Goal: Obtain resource: Download file/media

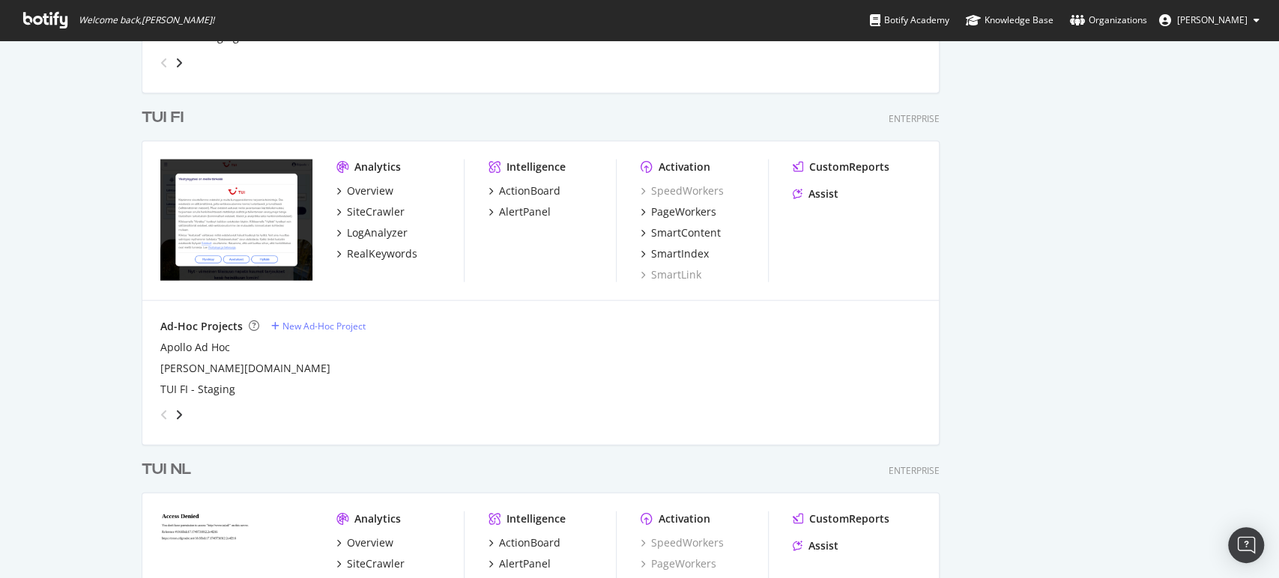
scroll to position [2301, 0]
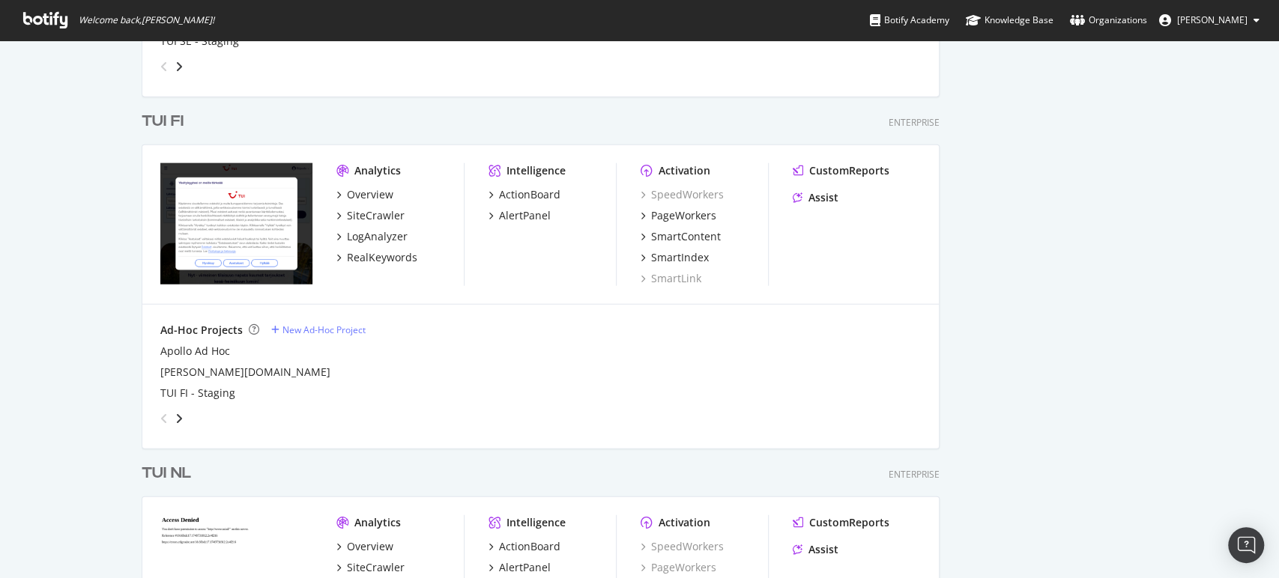
click at [172, 114] on div "TUI FI" at bounding box center [163, 122] width 42 height 22
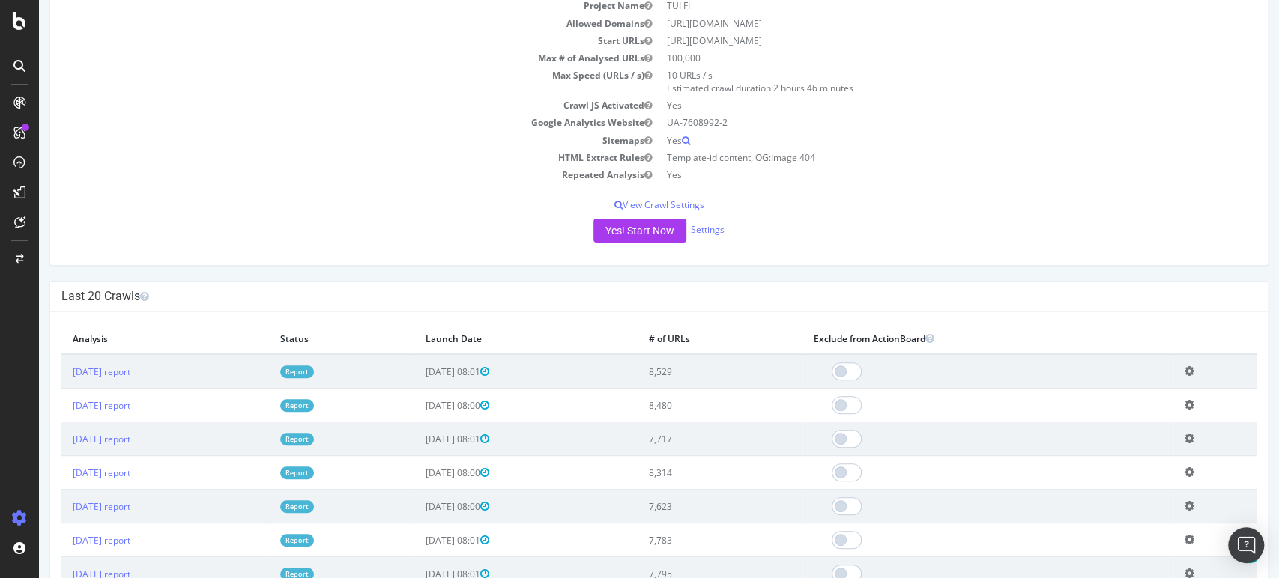
scroll to position [190, 0]
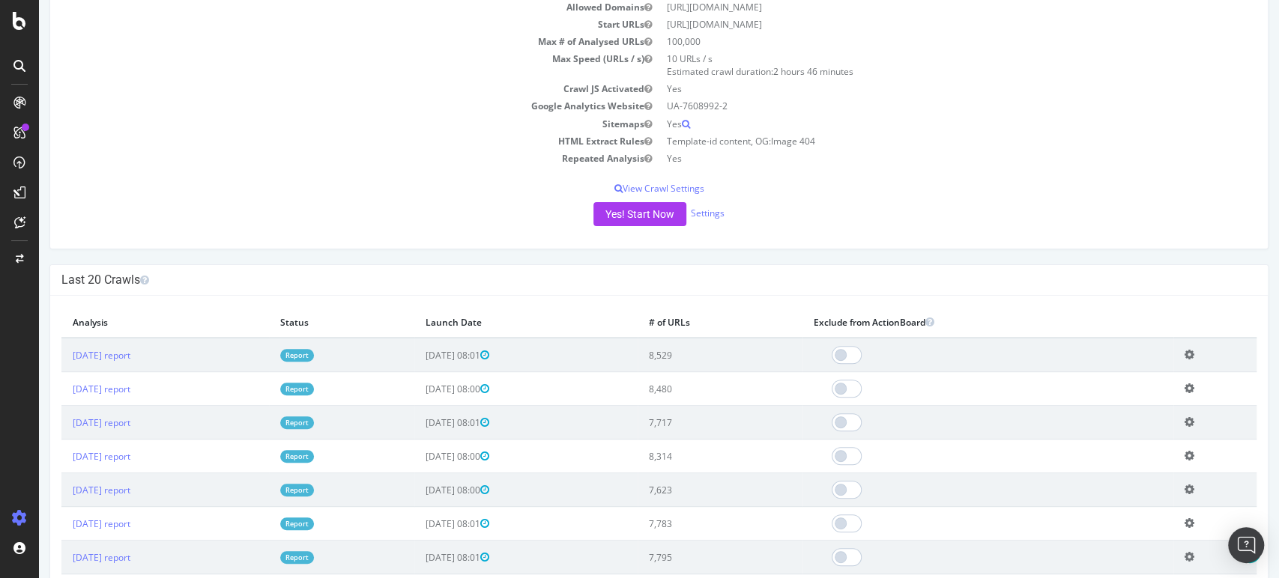
click at [314, 353] on link "Report" at bounding box center [297, 355] width 34 height 13
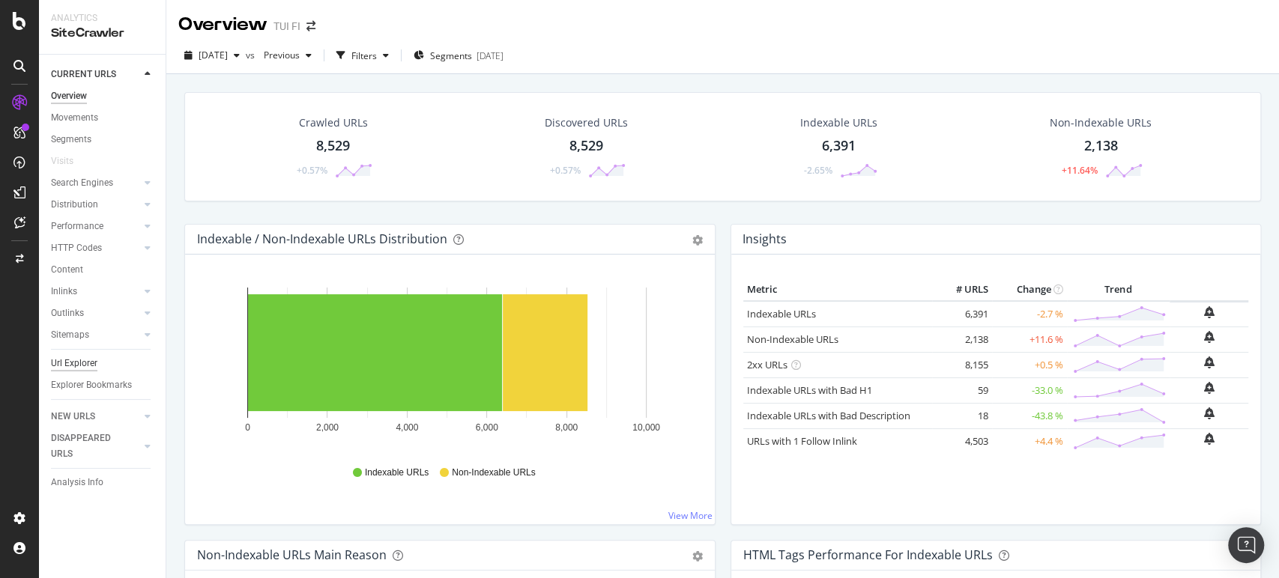
click at [91, 363] on div "Url Explorer" at bounding box center [74, 364] width 46 height 16
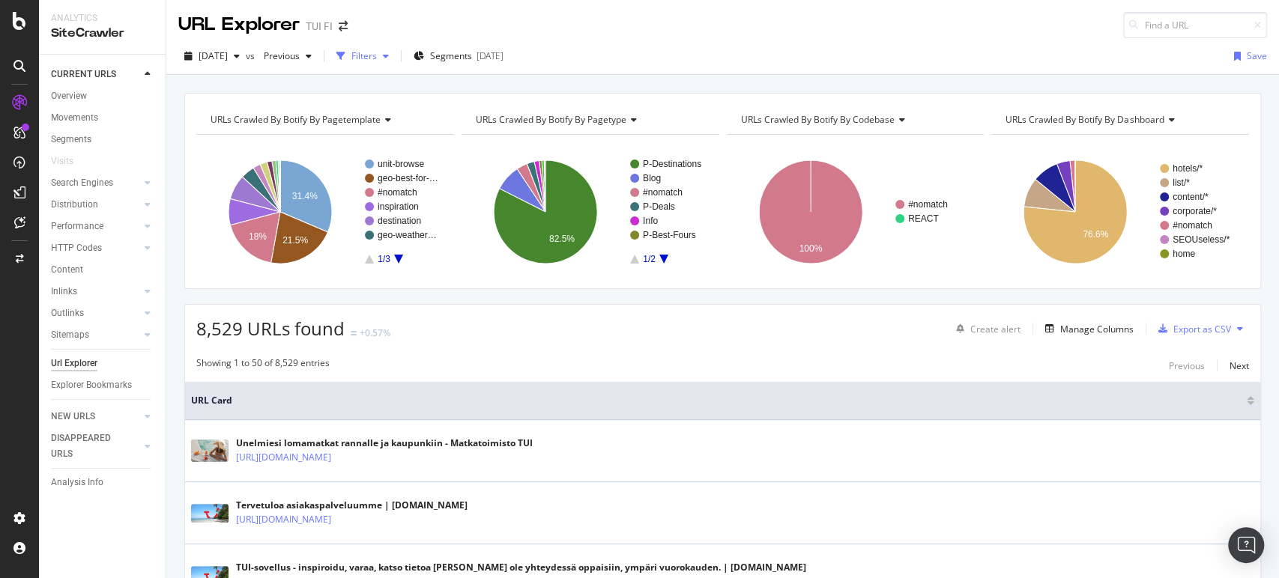
click at [377, 52] on div "Filters" at bounding box center [363, 55] width 25 height 13
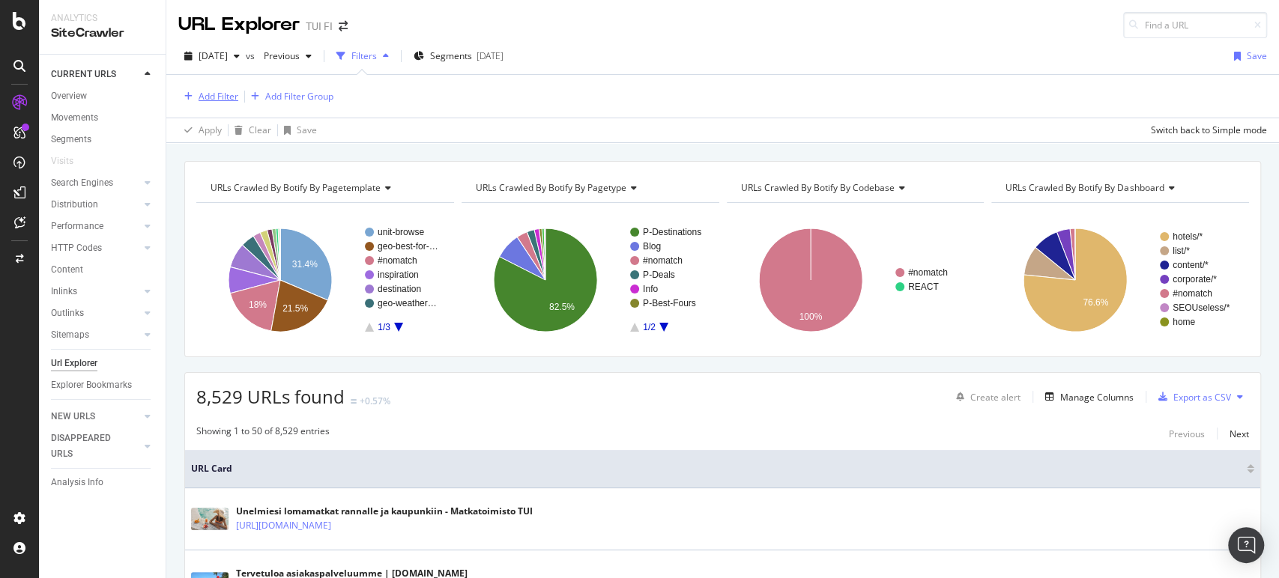
click at [228, 93] on div "Add Filter" at bounding box center [219, 96] width 40 height 13
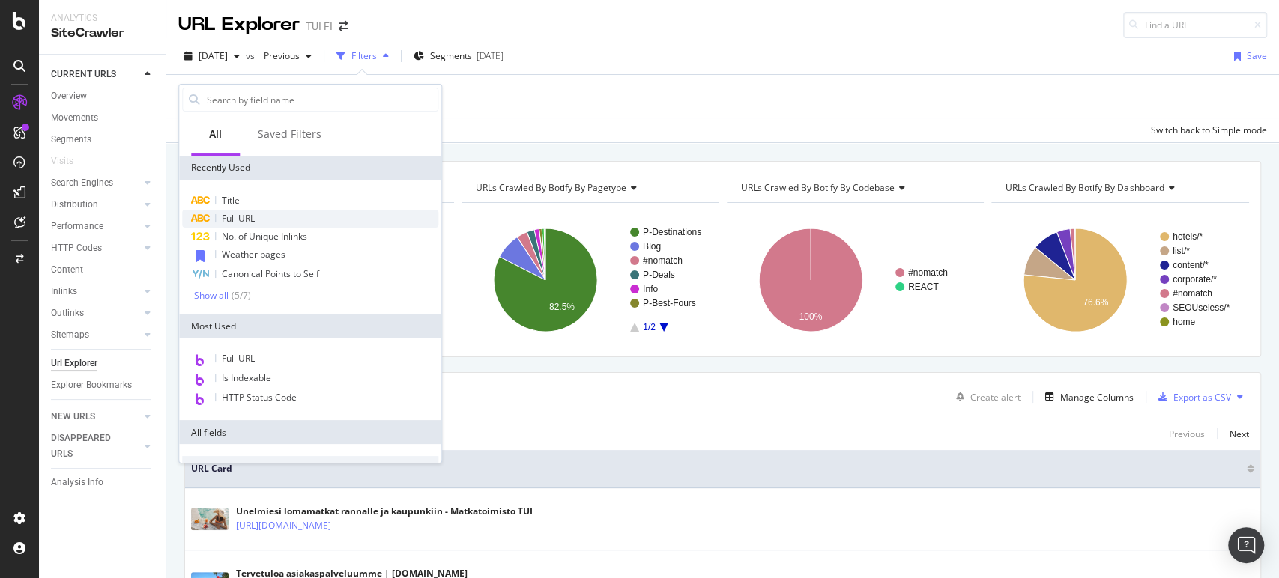
click at [234, 214] on span "Full URL" at bounding box center [238, 218] width 33 height 13
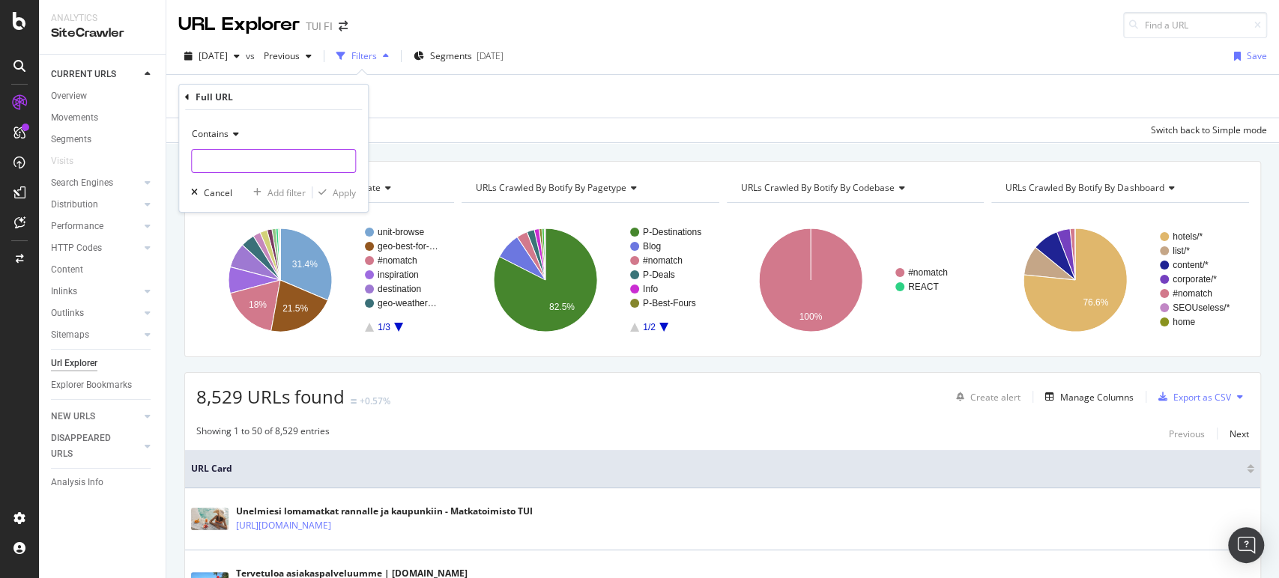
paste input "[URL][DOMAIN_NAME]"
click at [262, 164] on input "text" at bounding box center [273, 161] width 163 height 24
type input "[URL][DOMAIN_NAME]"
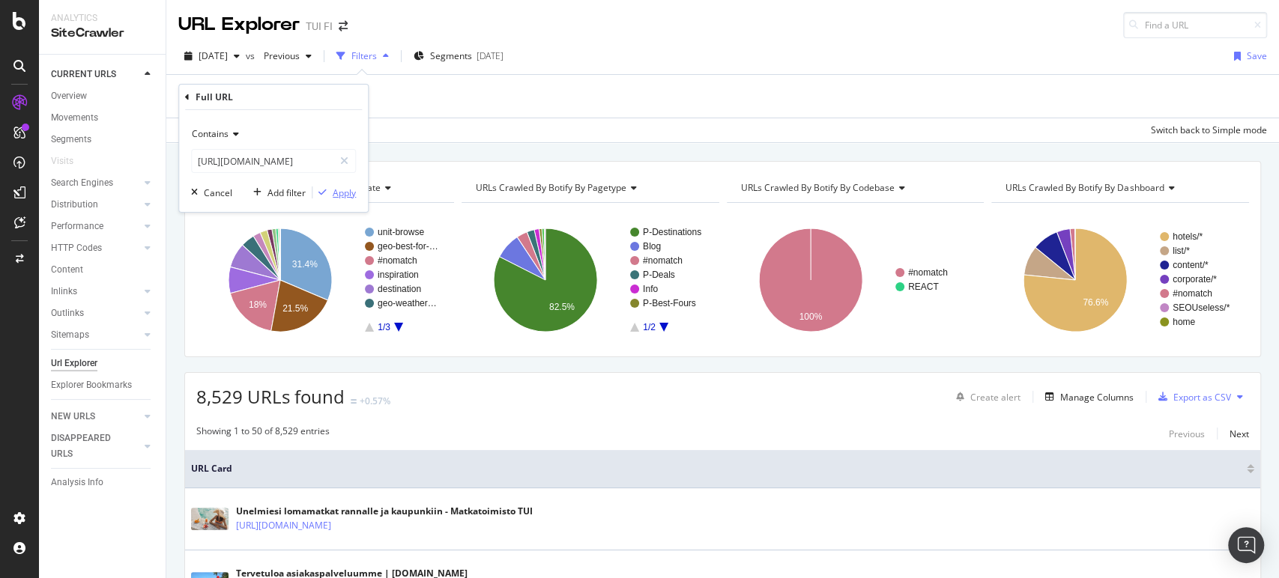
click at [355, 194] on div "Apply" at bounding box center [344, 193] width 23 height 13
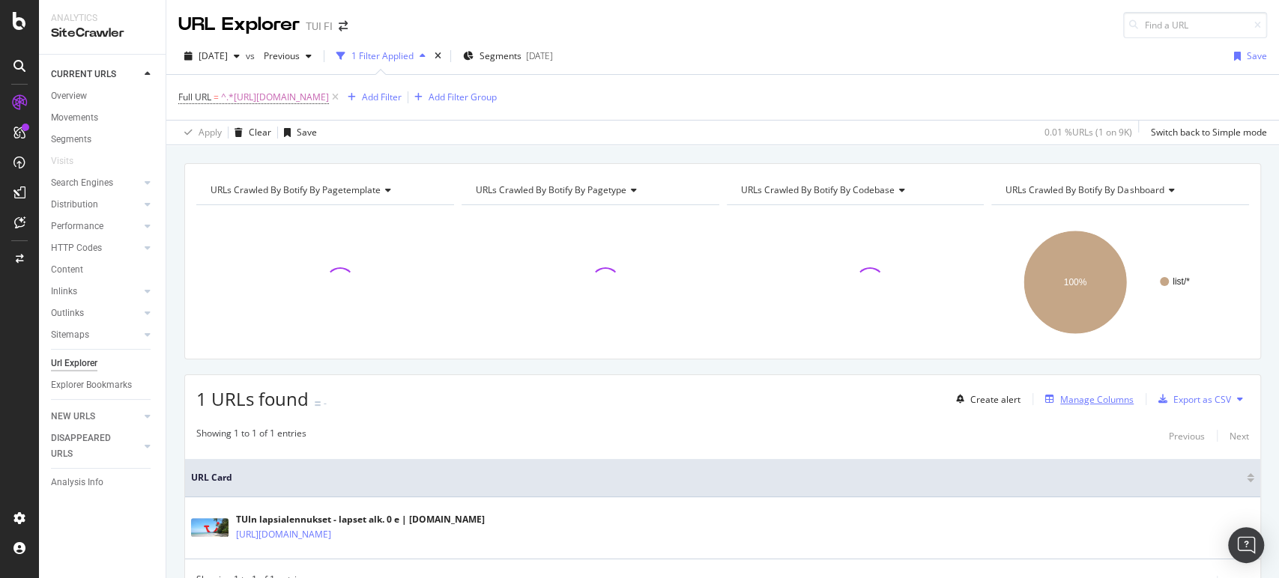
click at [1073, 396] on div "Manage Columns" at bounding box center [1096, 399] width 73 height 13
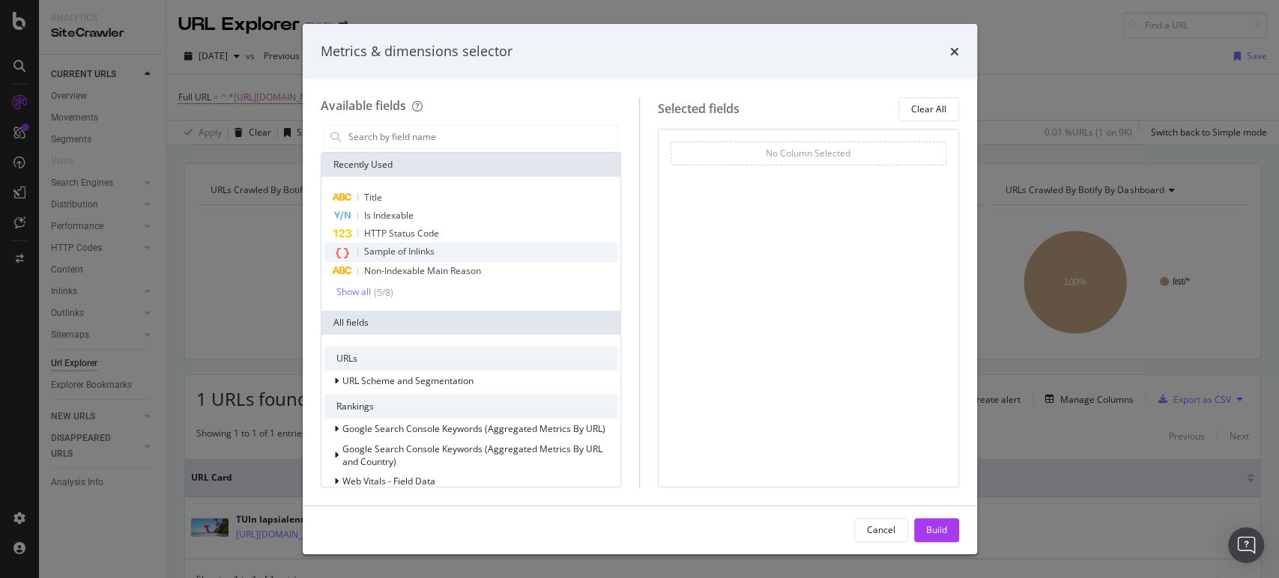
click at [436, 246] on div "Sample of Inlinks" at bounding box center [471, 252] width 294 height 19
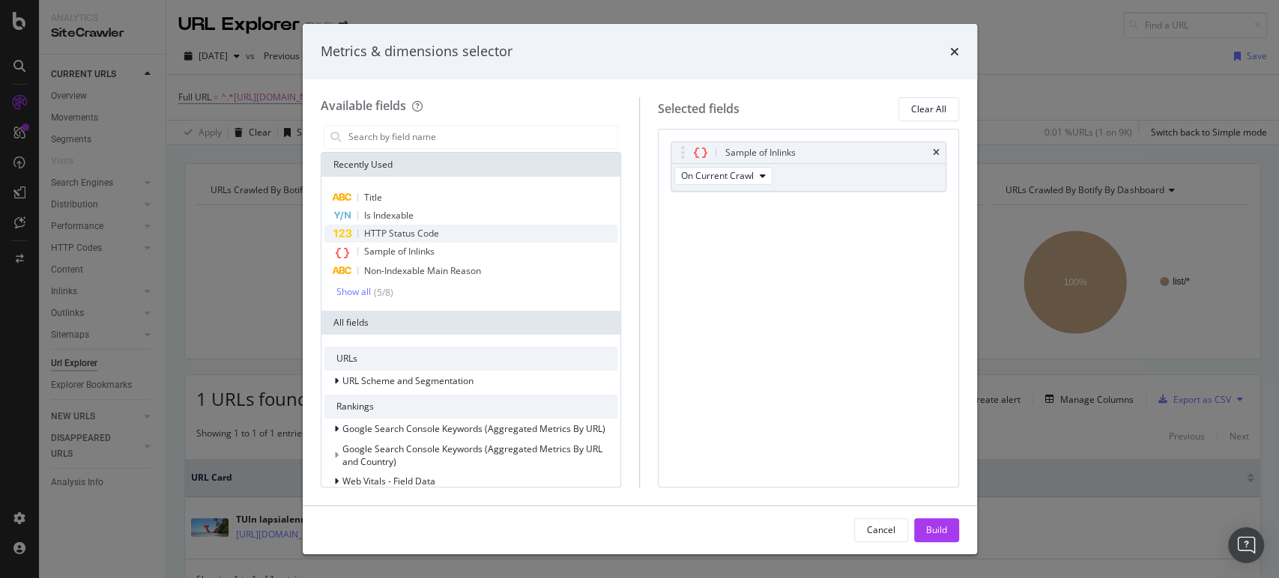
click at [448, 227] on div "HTTP Status Code" at bounding box center [471, 234] width 294 height 18
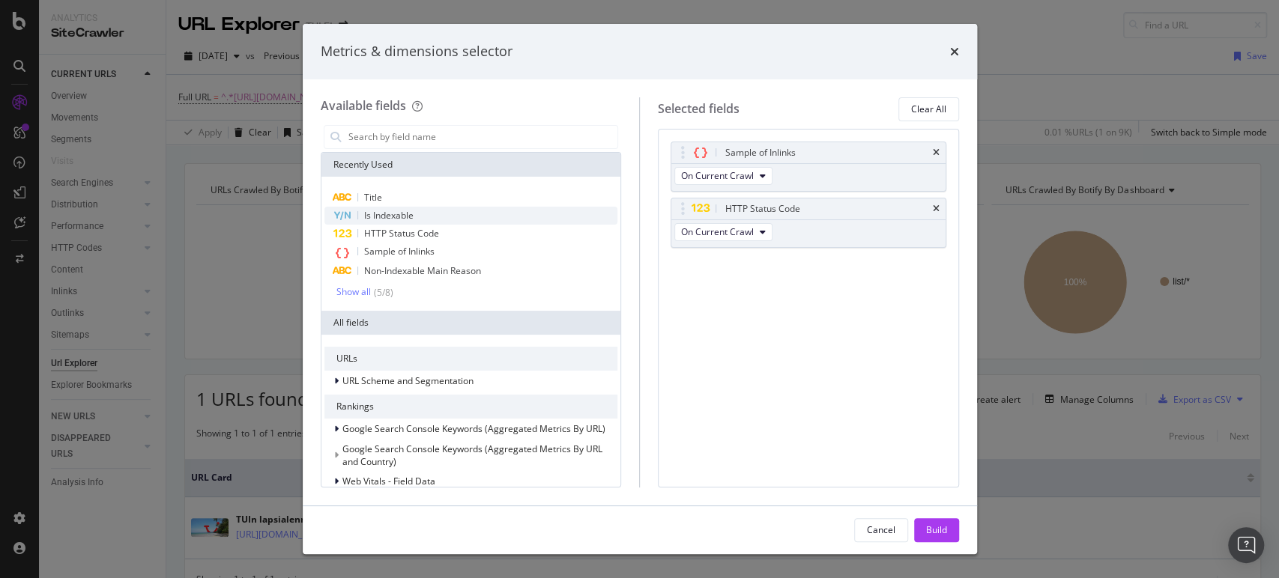
click at [446, 215] on div "Is Indexable" at bounding box center [471, 216] width 294 height 18
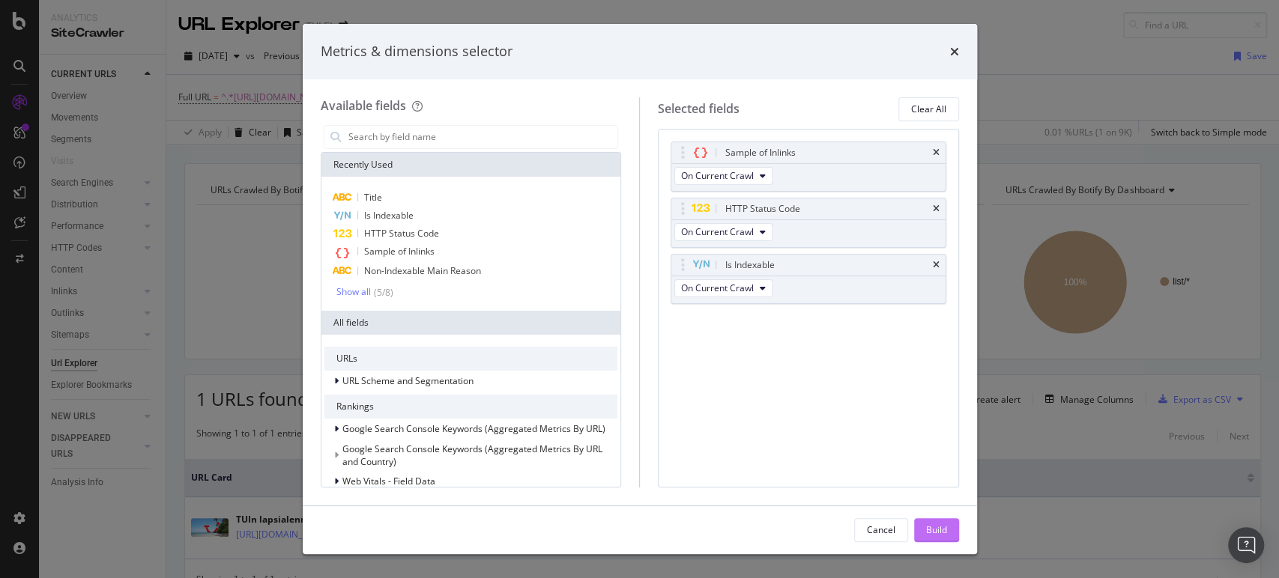
click at [934, 532] on div "Build" at bounding box center [936, 530] width 21 height 13
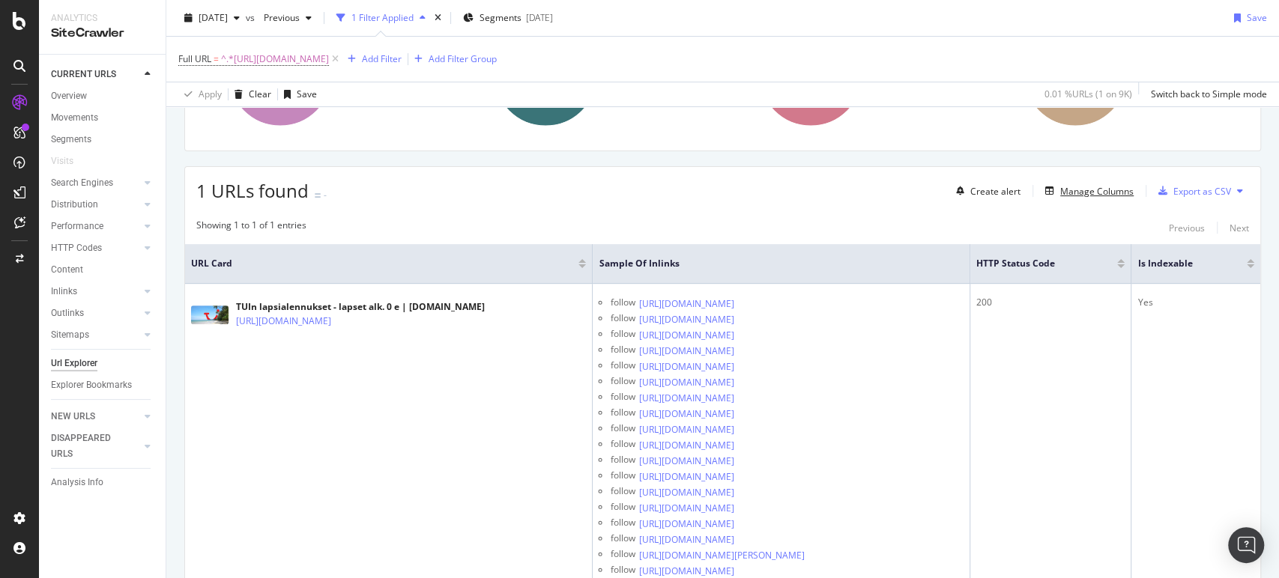
scroll to position [188, 0]
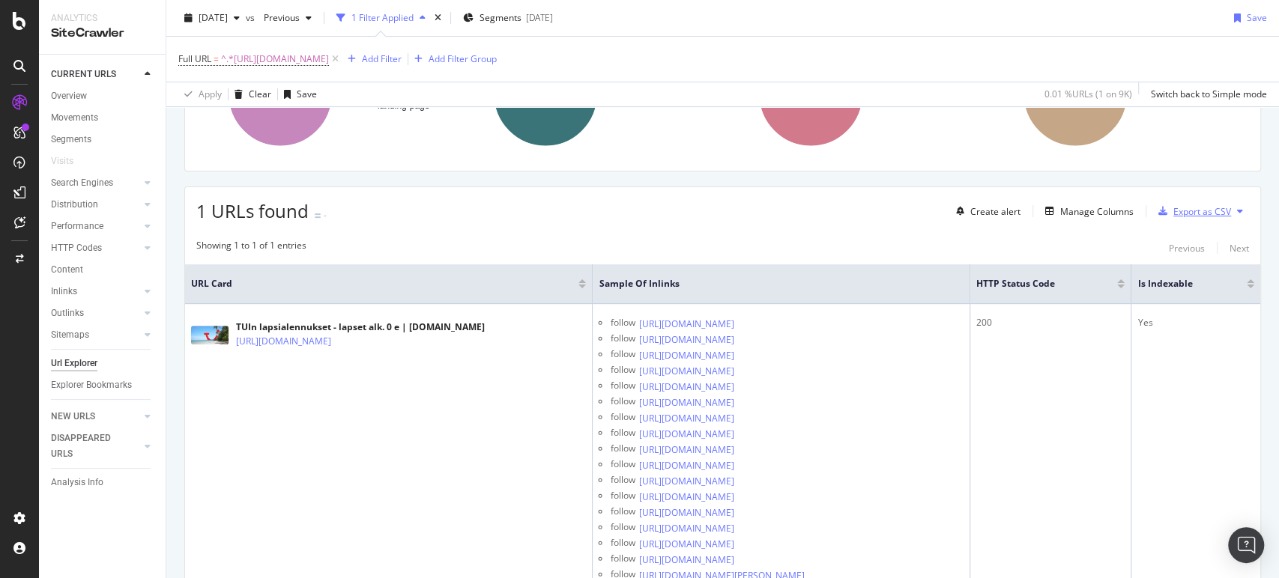
click at [1178, 214] on div "Export as CSV" at bounding box center [1202, 211] width 58 height 13
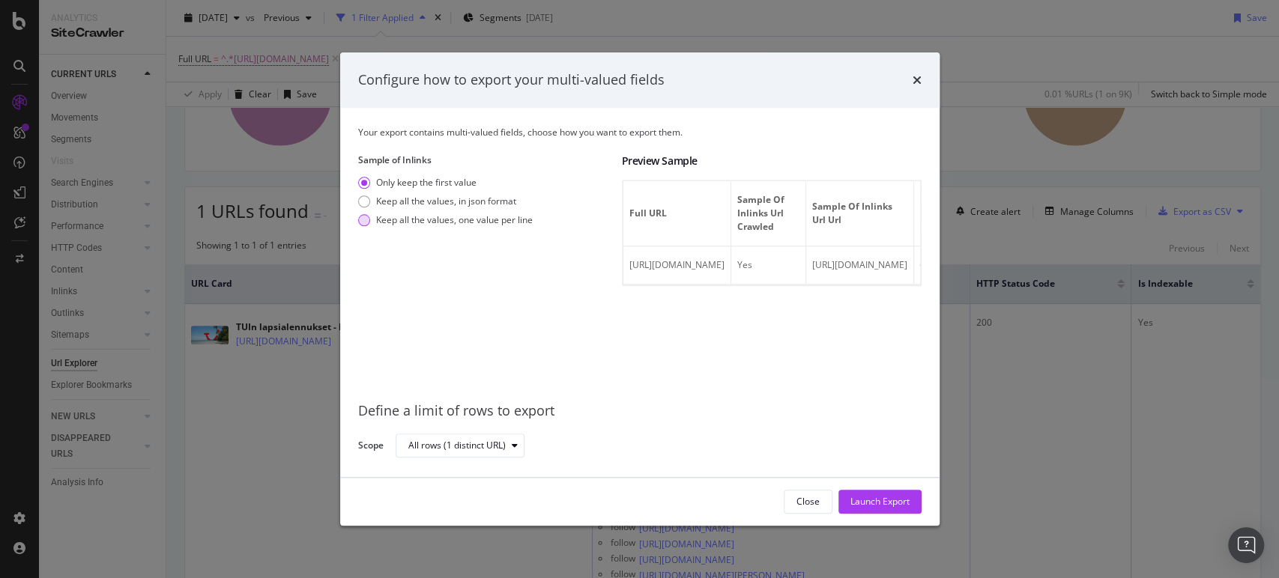
click at [489, 221] on div "Keep all the values, one value per line" at bounding box center [454, 220] width 157 height 13
click at [883, 512] on div "Launch Export" at bounding box center [879, 502] width 59 height 22
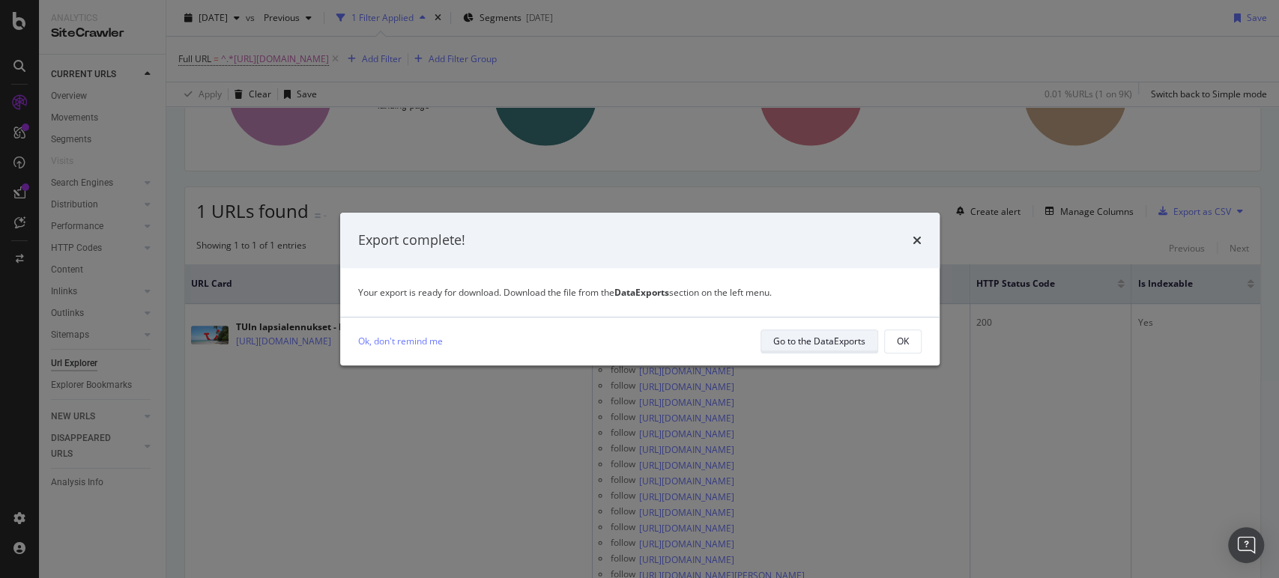
click at [802, 340] on div "Go to the DataExports" at bounding box center [819, 341] width 92 height 13
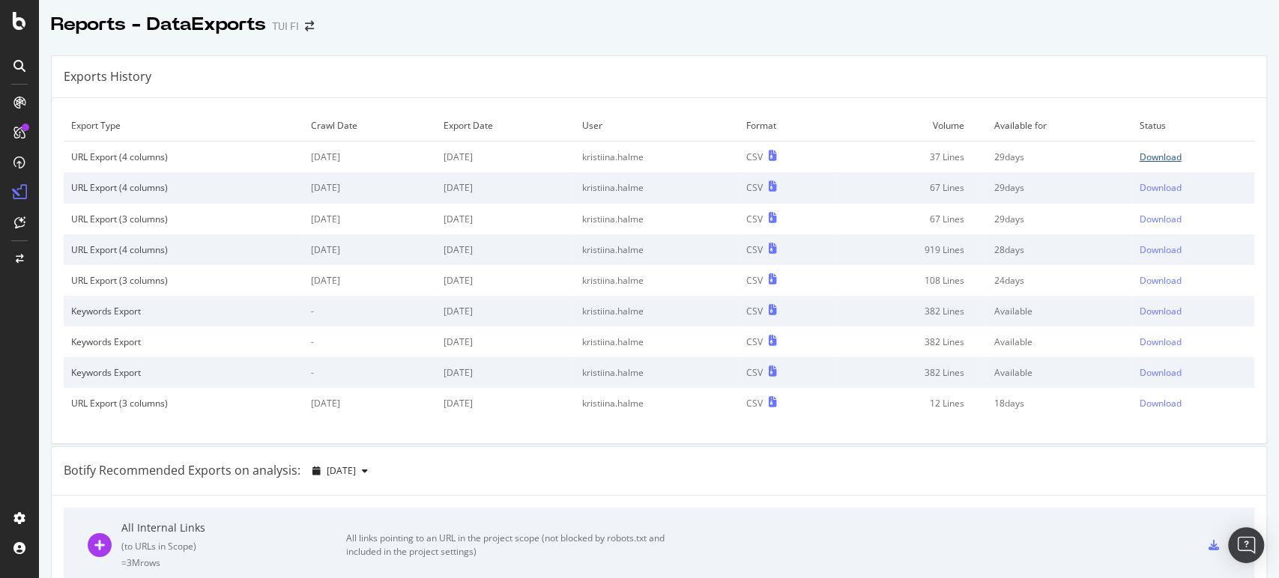
click at [1165, 163] on link "Download" at bounding box center [1192, 157] width 107 height 13
